Goal: Task Accomplishment & Management: Use online tool/utility

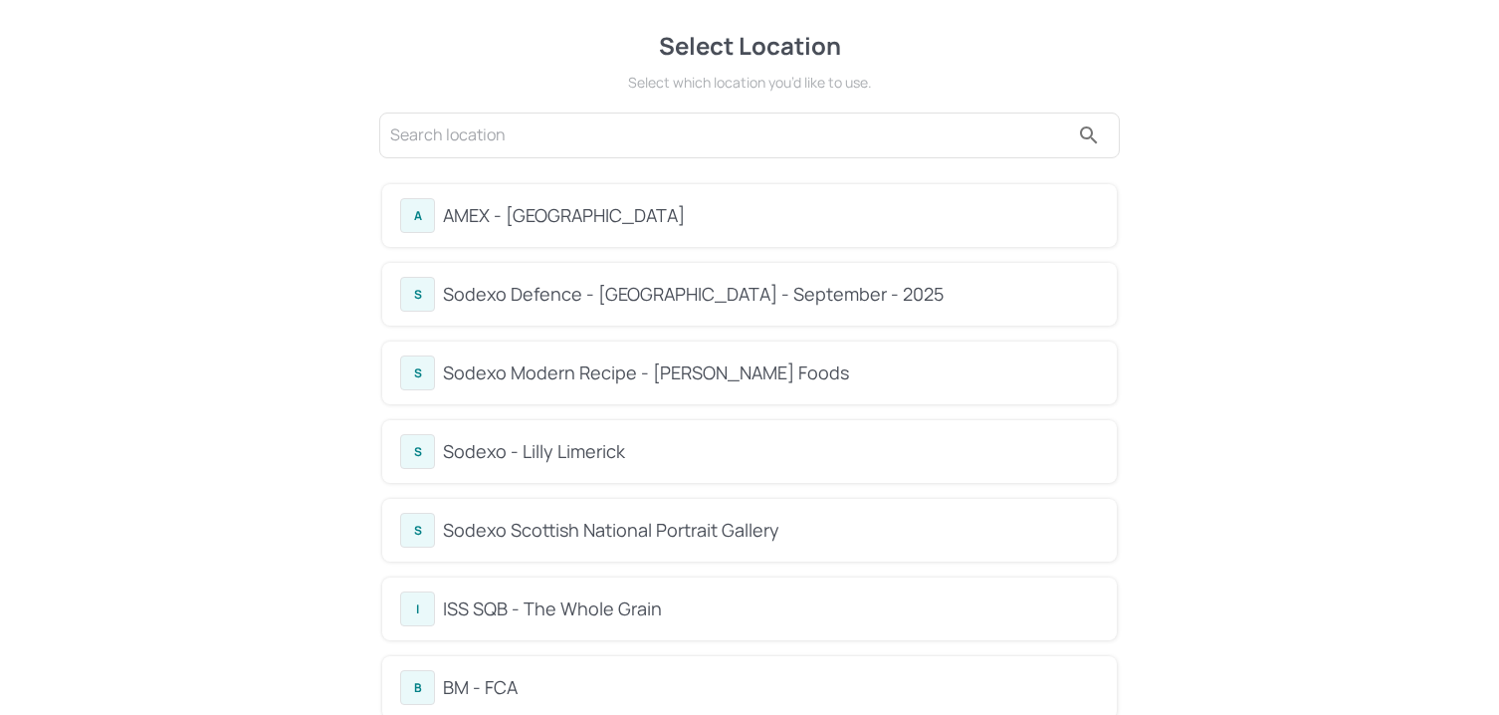
click at [584, 290] on div "Sodexo Defence - [GEOGRAPHIC_DATA] - September - 2025" at bounding box center [771, 294] width 656 height 27
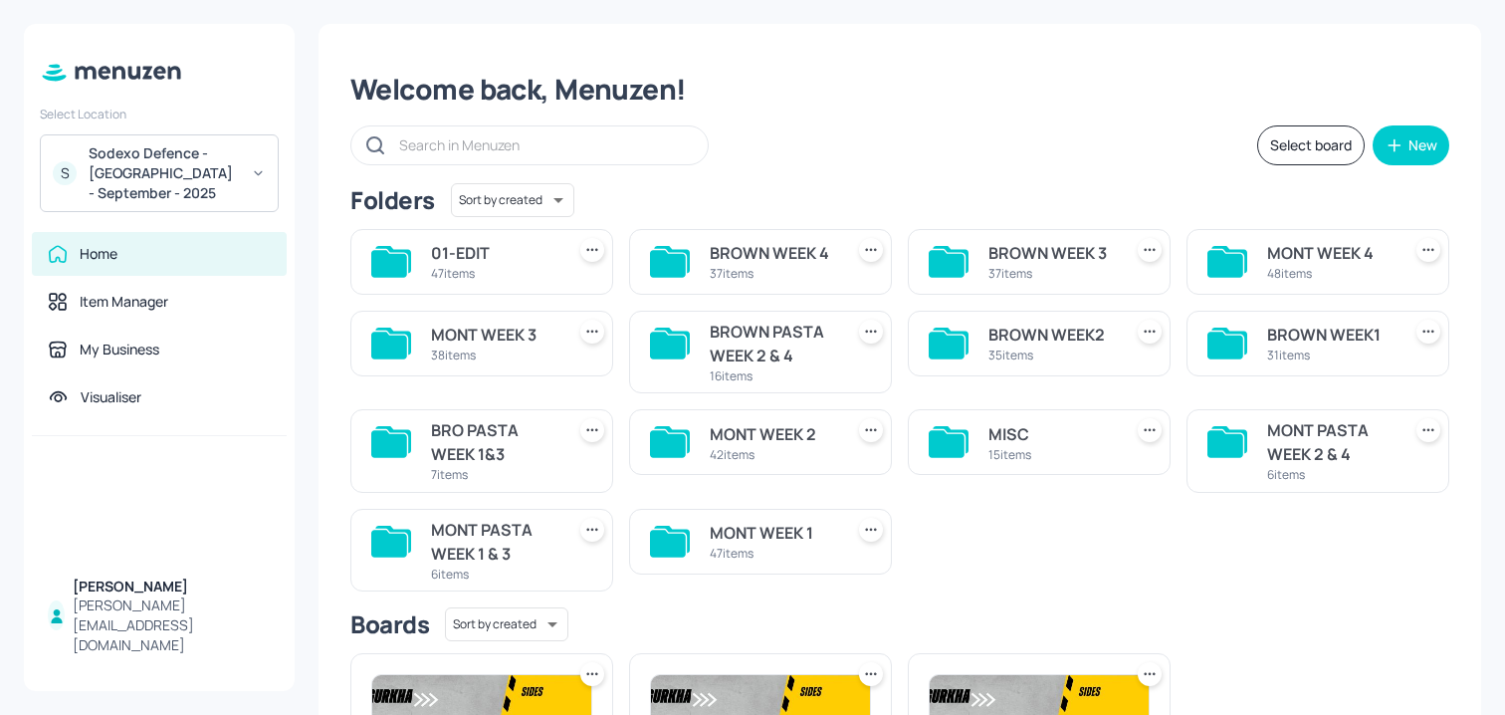
click at [744, 453] on div "42 items" at bounding box center [772, 454] width 125 height 17
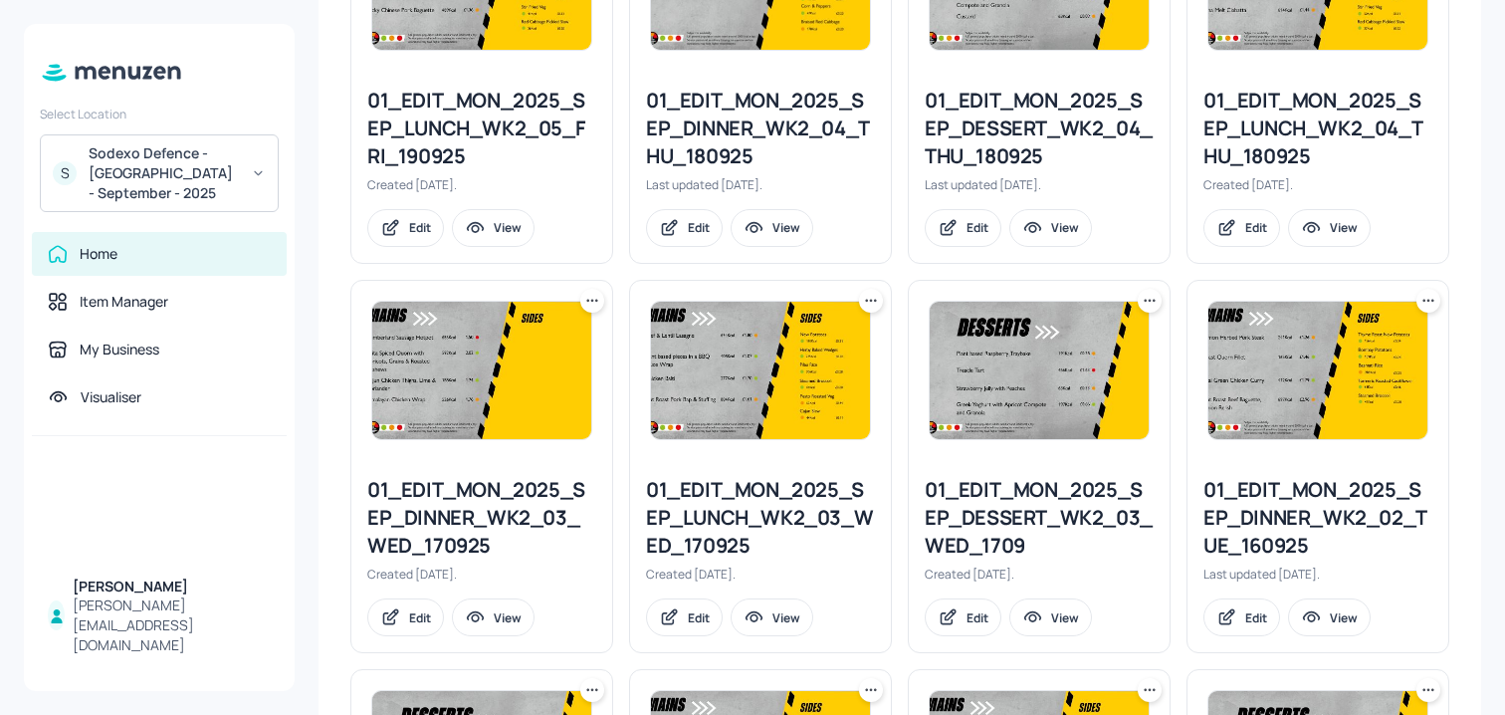
scroll to position [2270, 0]
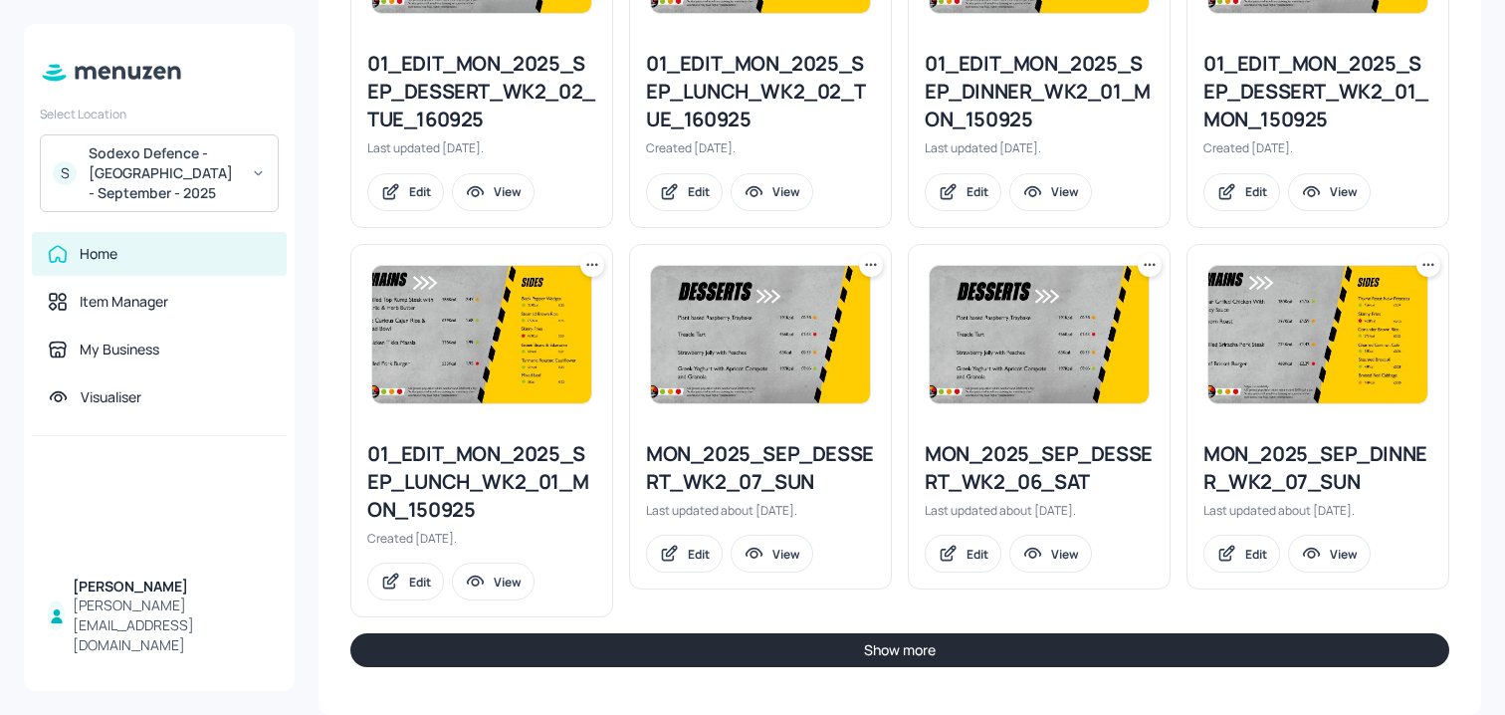
click at [711, 655] on button "Show more" at bounding box center [899, 650] width 1099 height 34
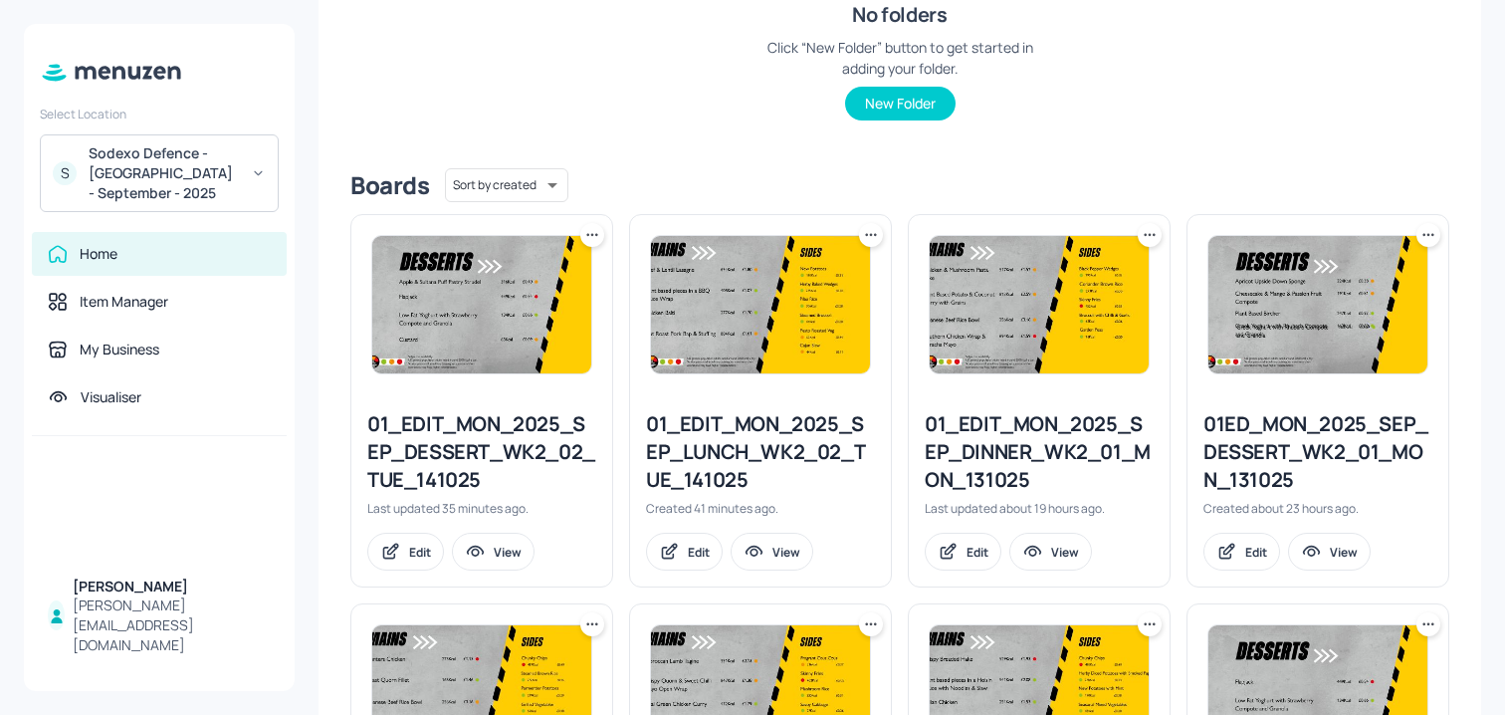
scroll to position [424, 0]
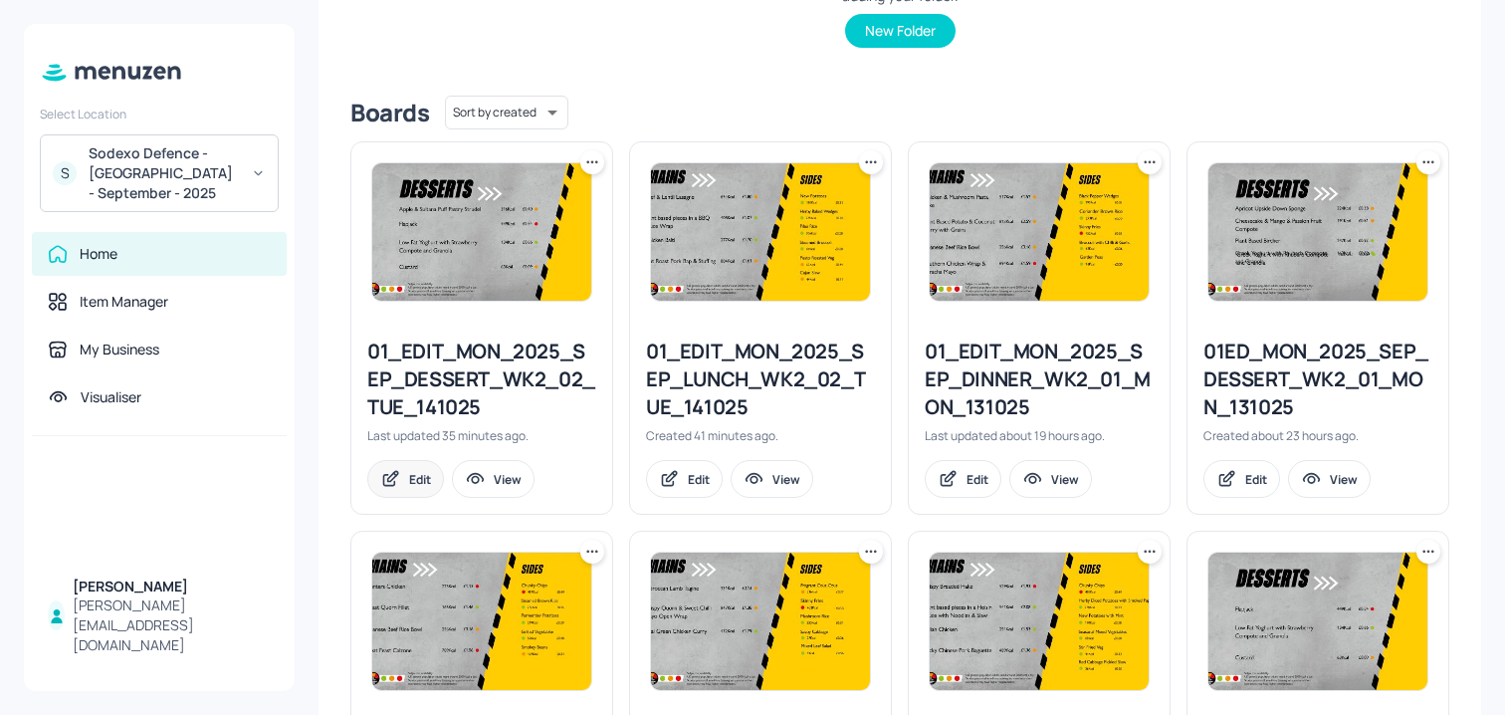
click at [409, 476] on div "Edit" at bounding box center [420, 479] width 22 height 17
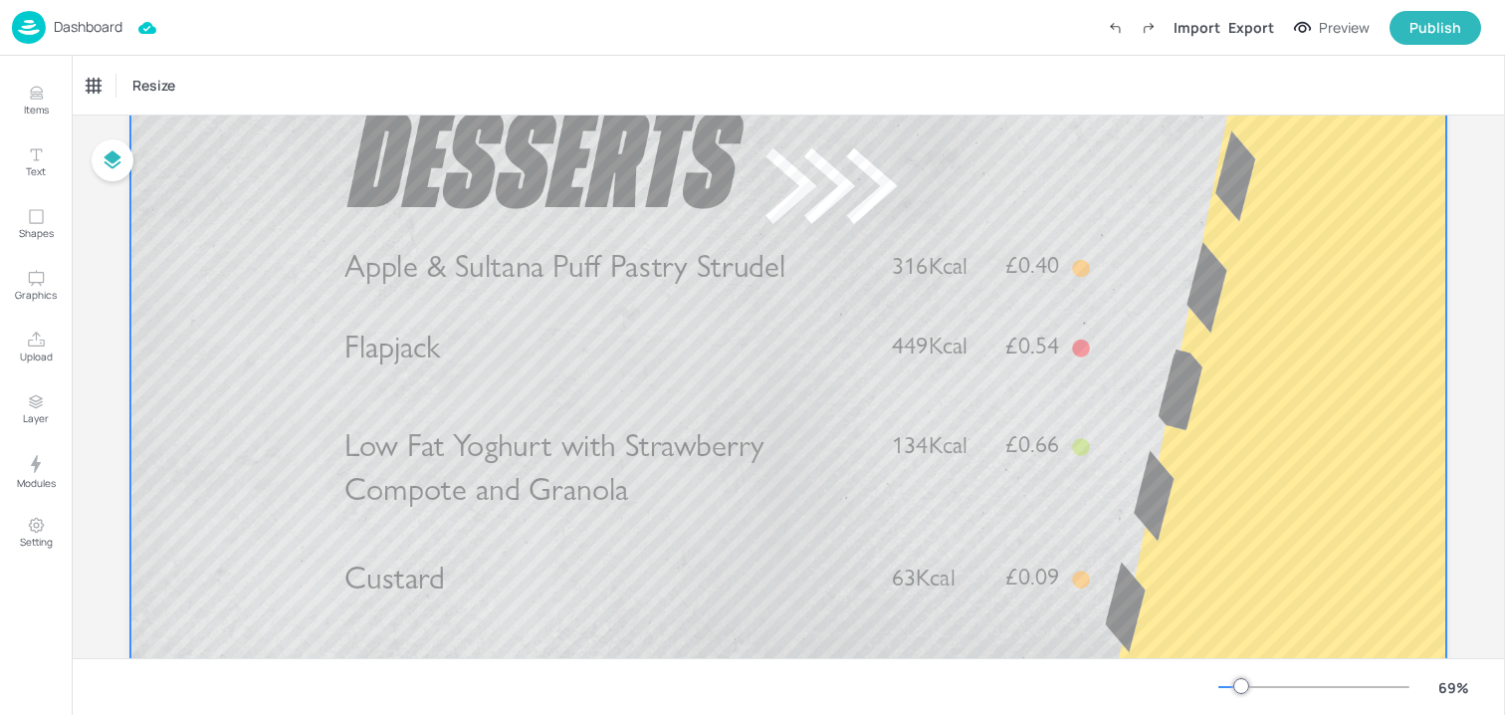
scroll to position [204, 0]
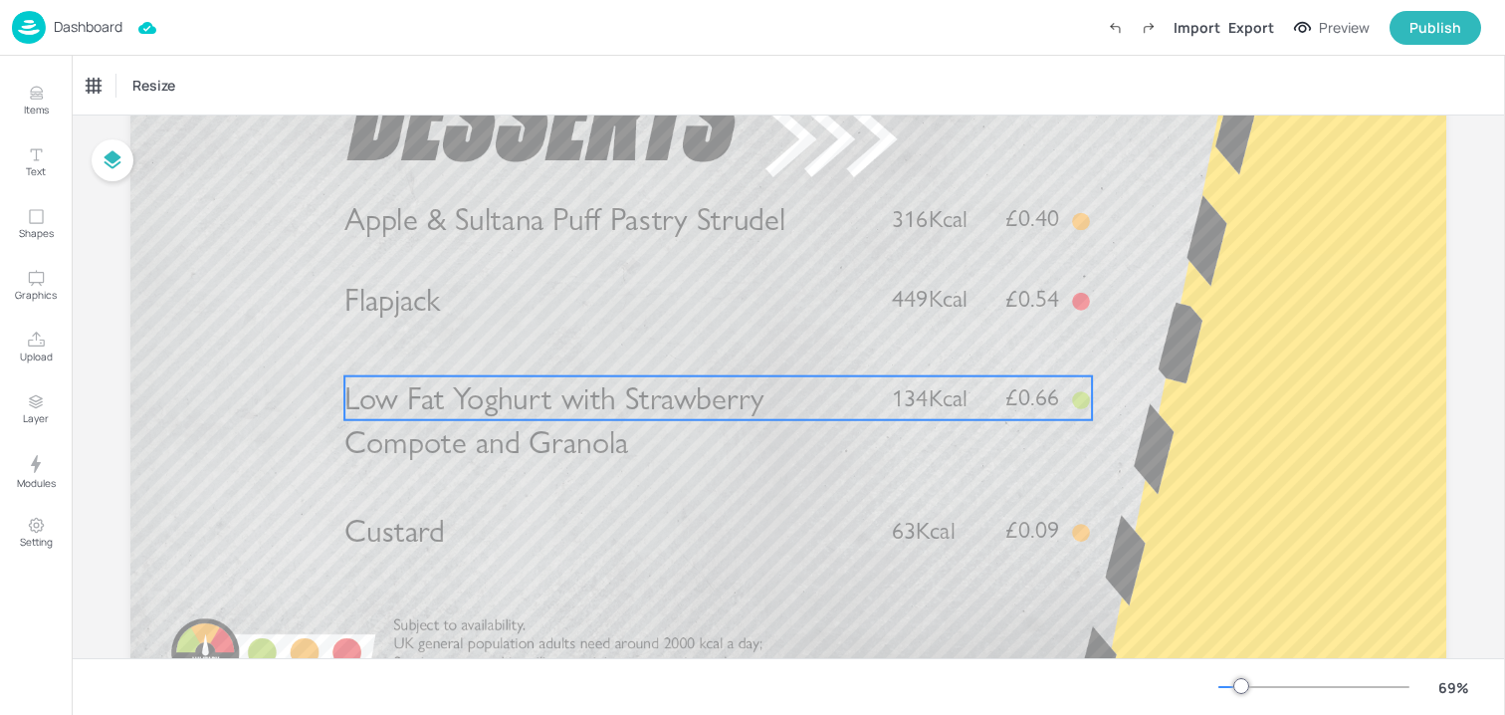
click at [630, 404] on span "Low Fat Yoghurt with Strawberry Compote and Granola" at bounding box center [554, 419] width 420 height 83
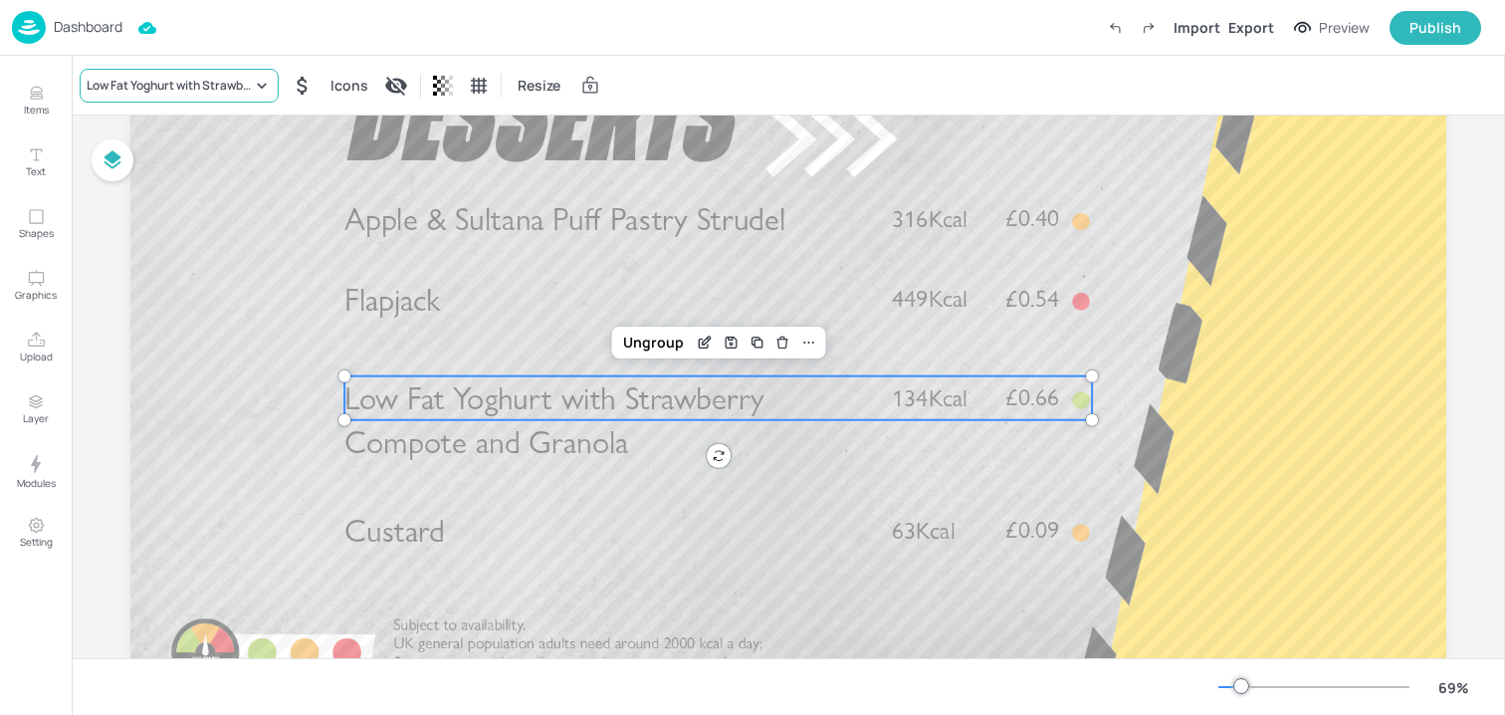
click at [184, 93] on div "Low Fat Yoghurt with Strawberry Compote and Granola" at bounding box center [169, 86] width 165 height 18
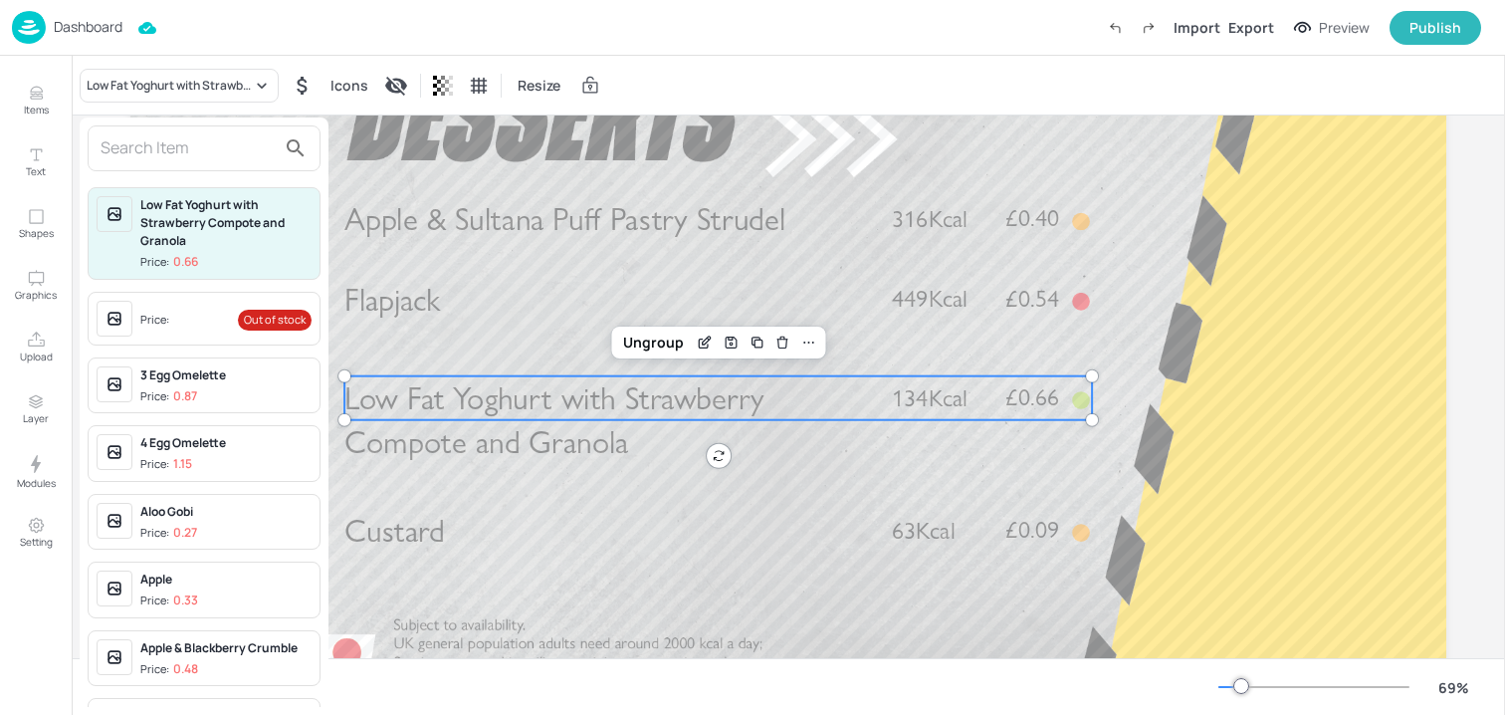
click at [172, 155] on input "text" at bounding box center [188, 148] width 175 height 32
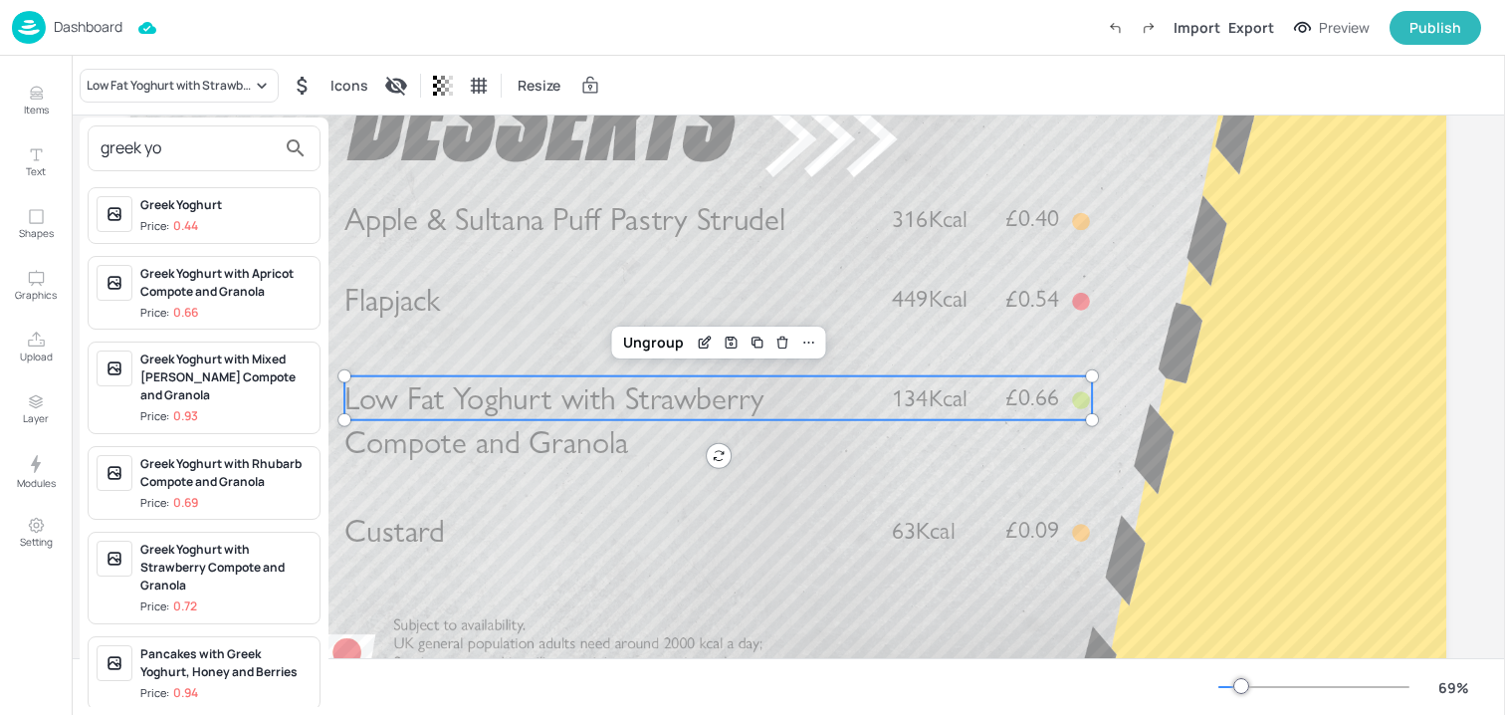
type input "greek yo"
click at [236, 464] on div "Greek Yoghurt with Rhubarb Compote and Granola" at bounding box center [225, 473] width 171 height 36
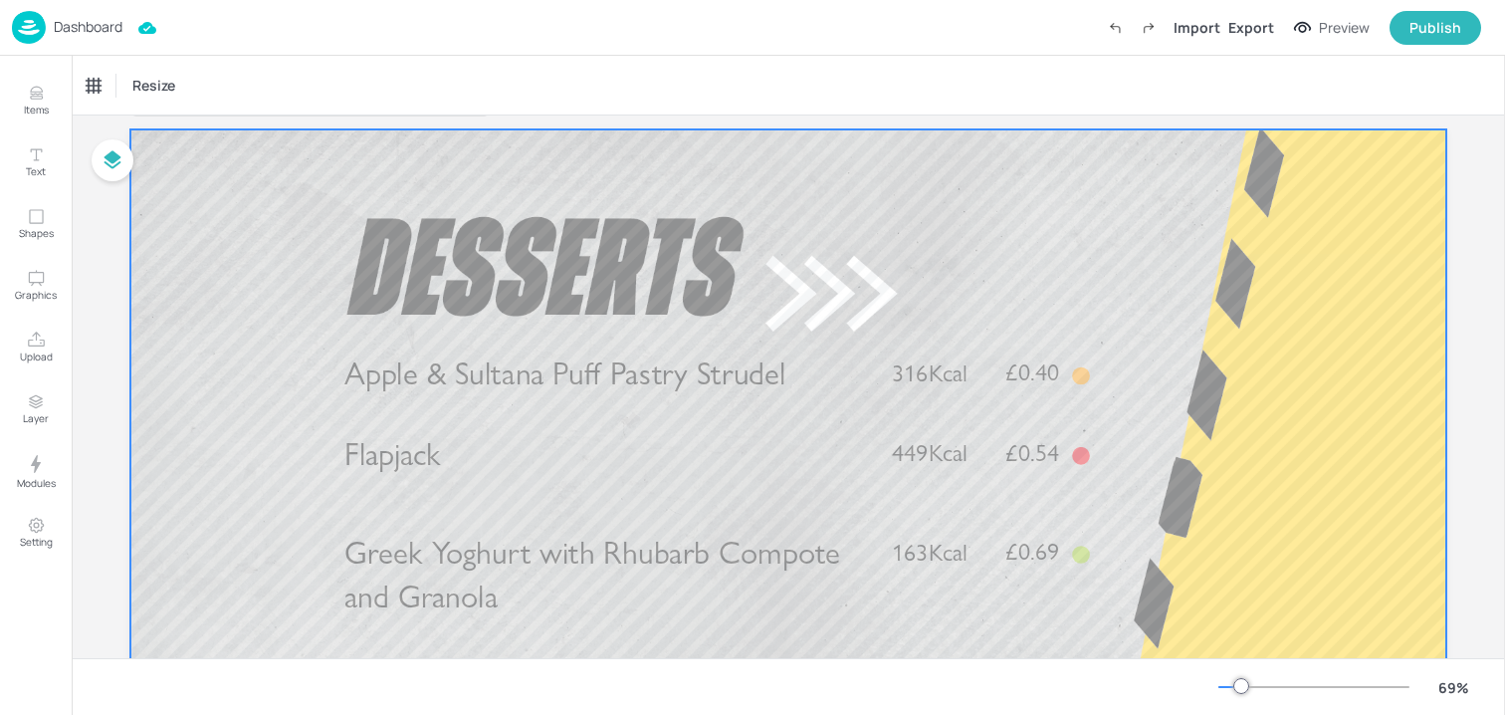
scroll to position [0, 0]
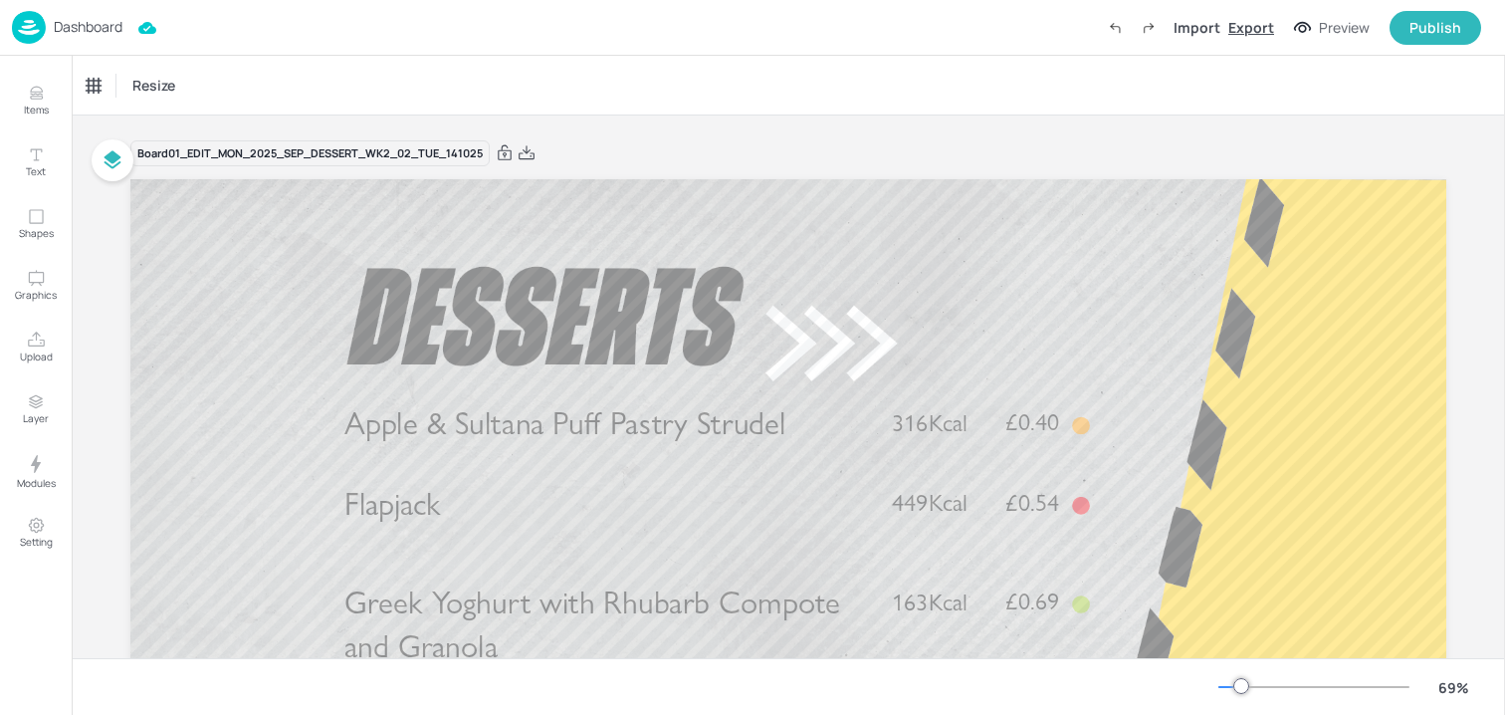
click at [1265, 24] on div "Export" at bounding box center [1251, 27] width 46 height 21
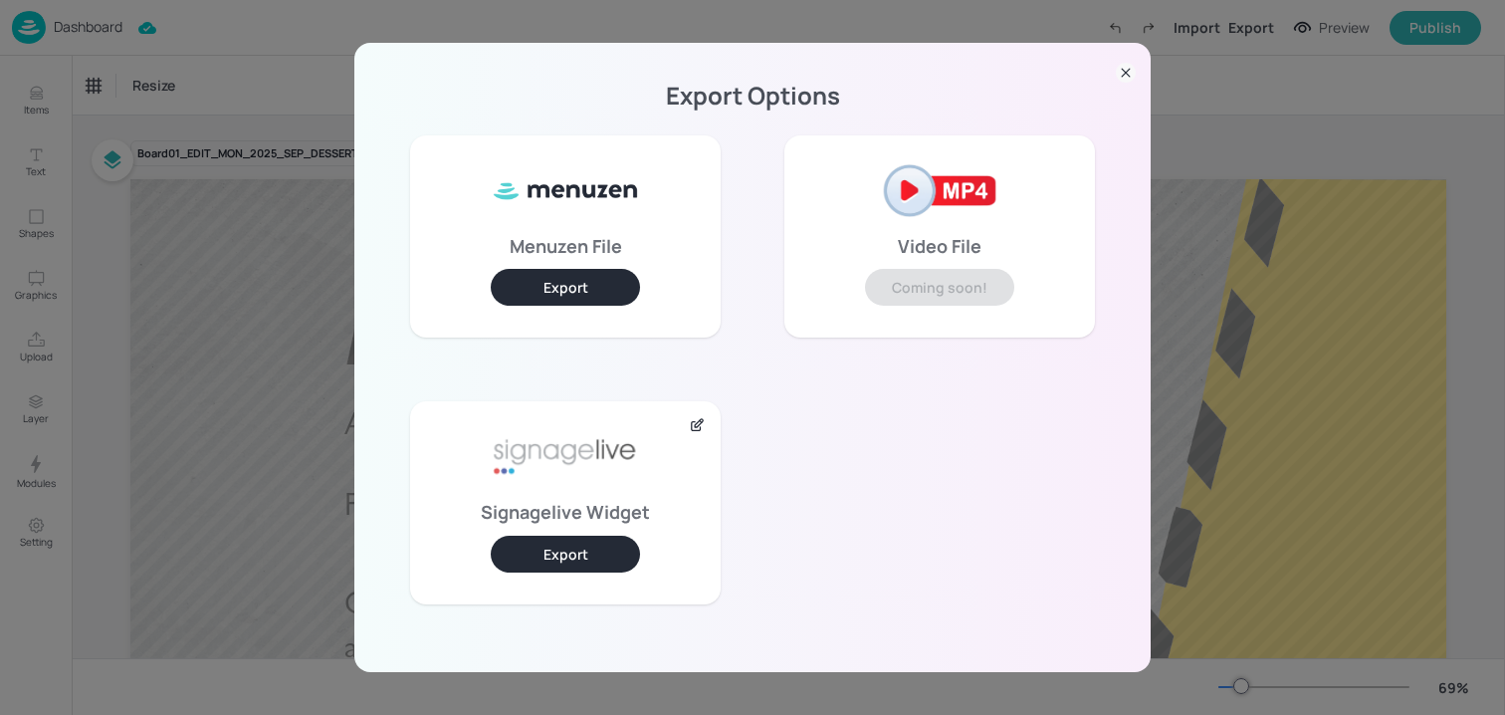
click at [561, 553] on button "Export" at bounding box center [565, 554] width 149 height 37
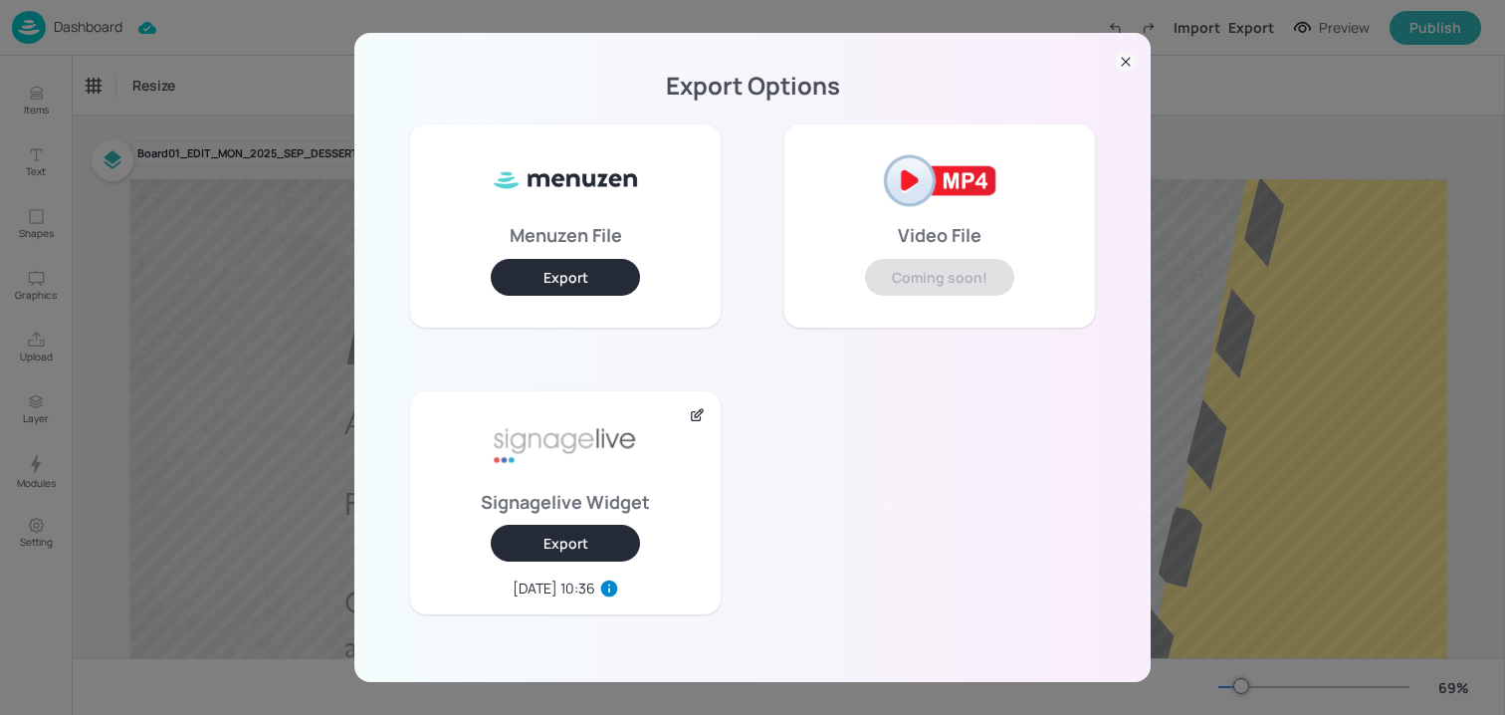
click at [210, 249] on div "Export Options Menuzen File Export Video File Coming soon! Signagelive Widget E…" at bounding box center [752, 357] width 1505 height 715
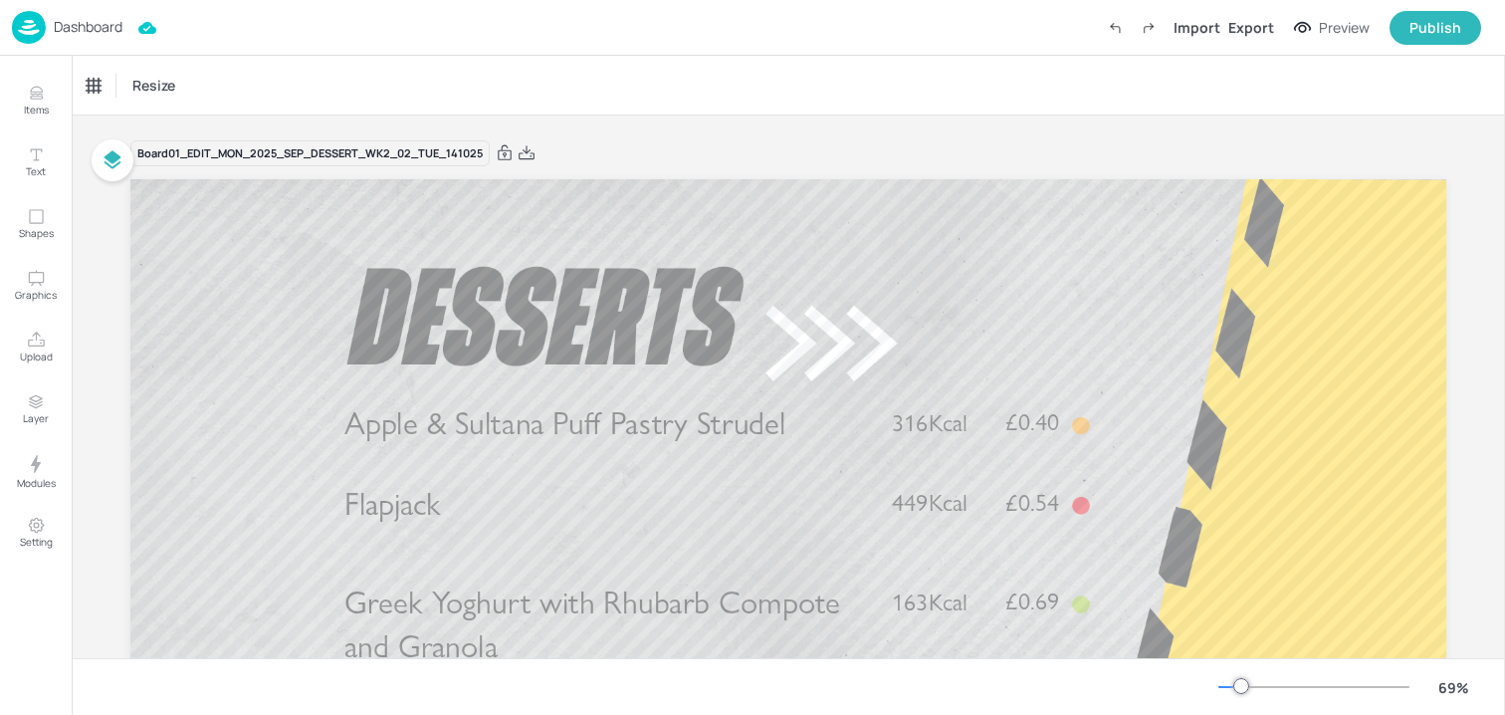
click at [93, 32] on p "Dashboard" at bounding box center [88, 27] width 69 height 14
